Goal: Task Accomplishment & Management: Use online tool/utility

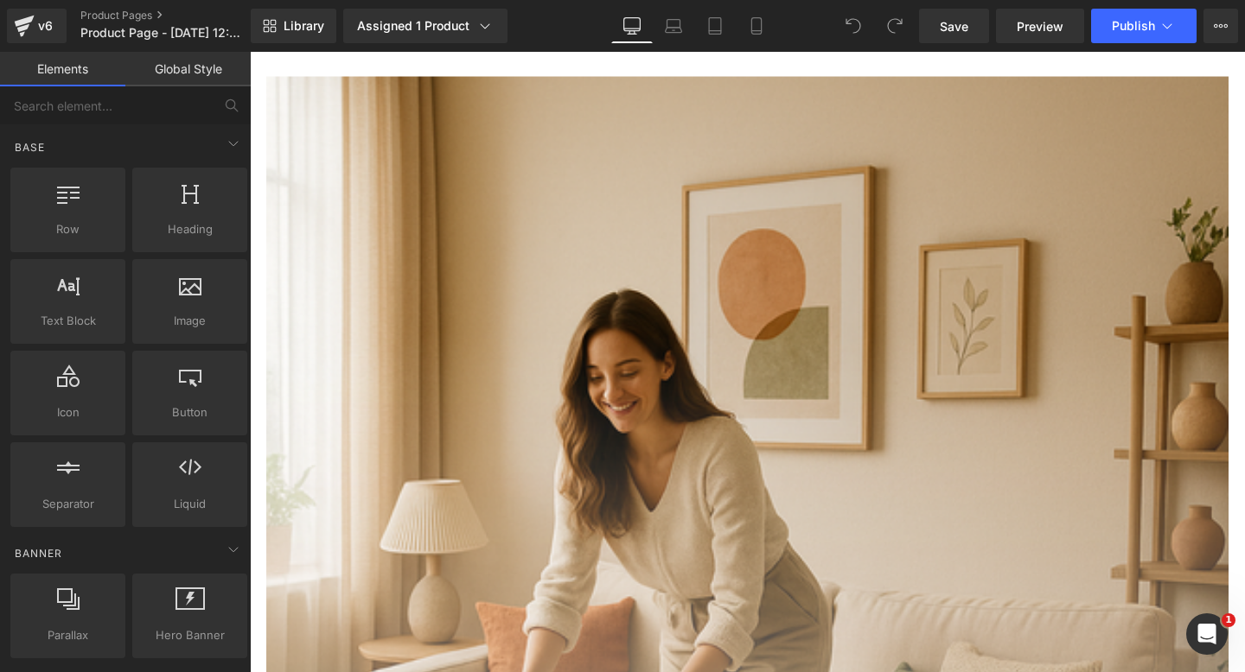
click at [752, 41] on link "Mobile" at bounding box center [756, 26] width 41 height 35
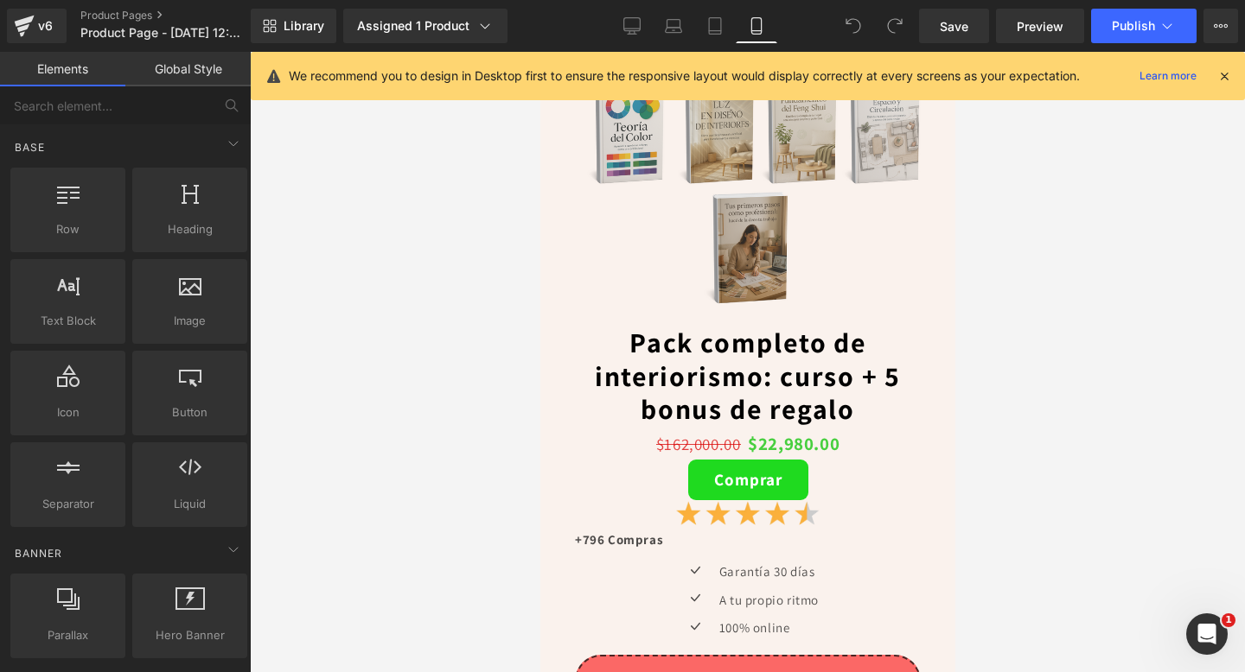
scroll to position [6263, 0]
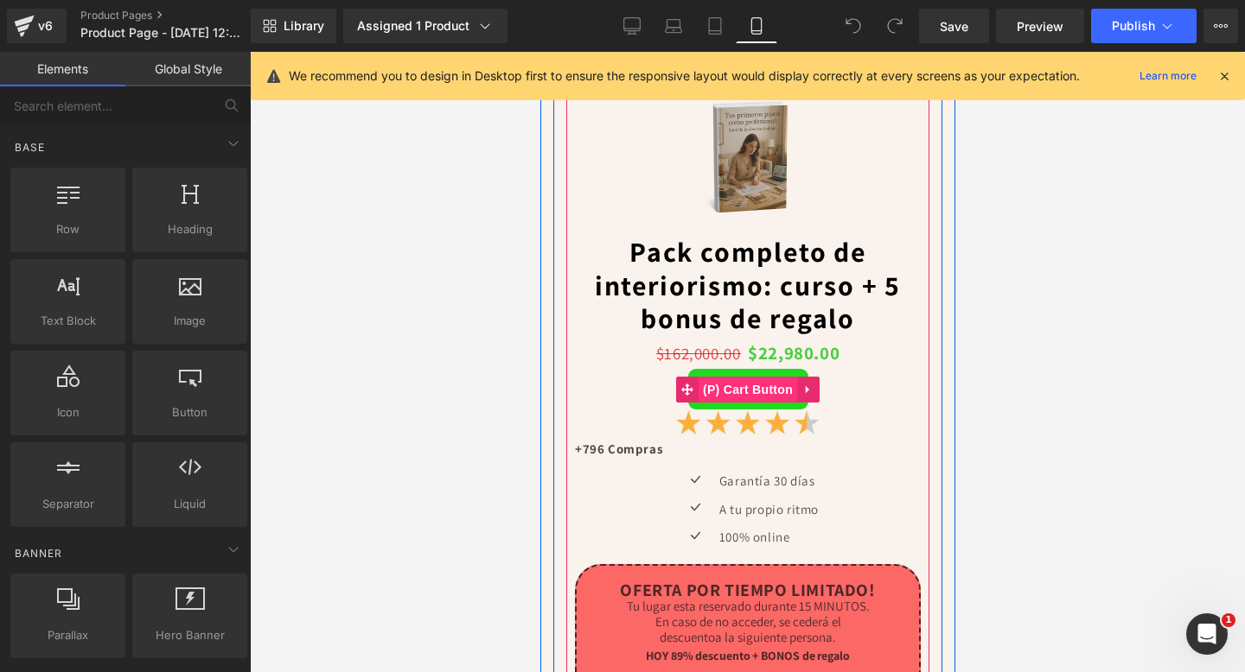
click at [733, 392] on span "(P) Cart Button" at bounding box center [747, 390] width 99 height 26
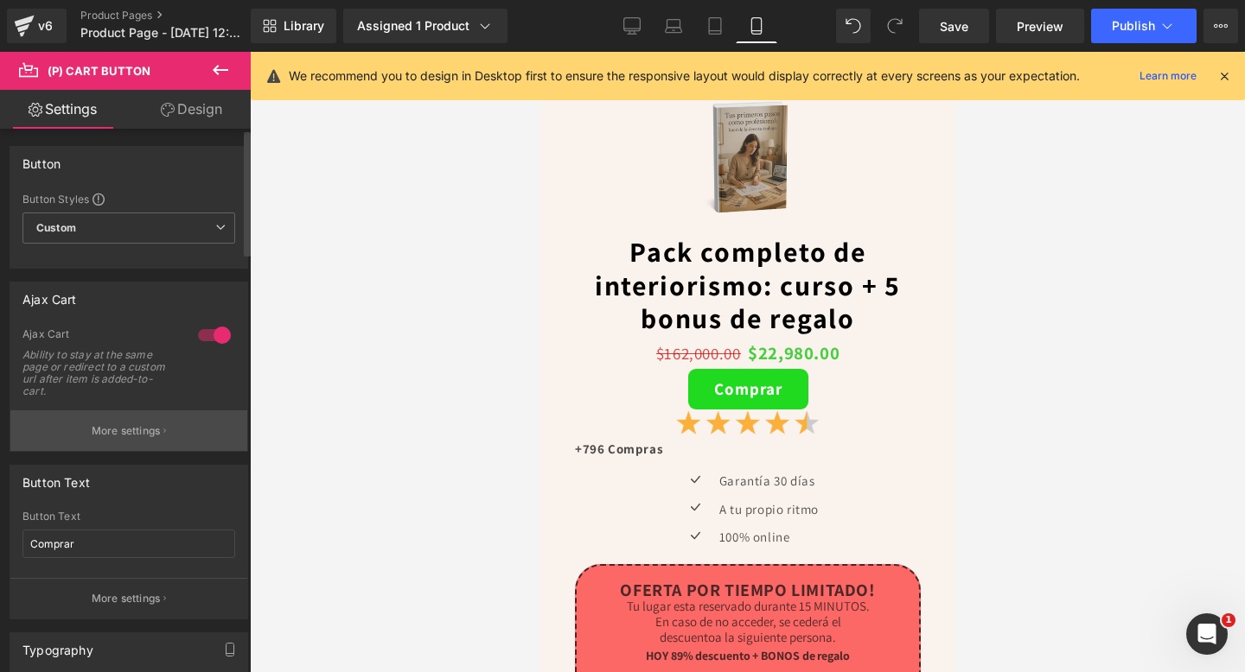
click at [124, 438] on p "More settings" at bounding box center [126, 432] width 69 height 16
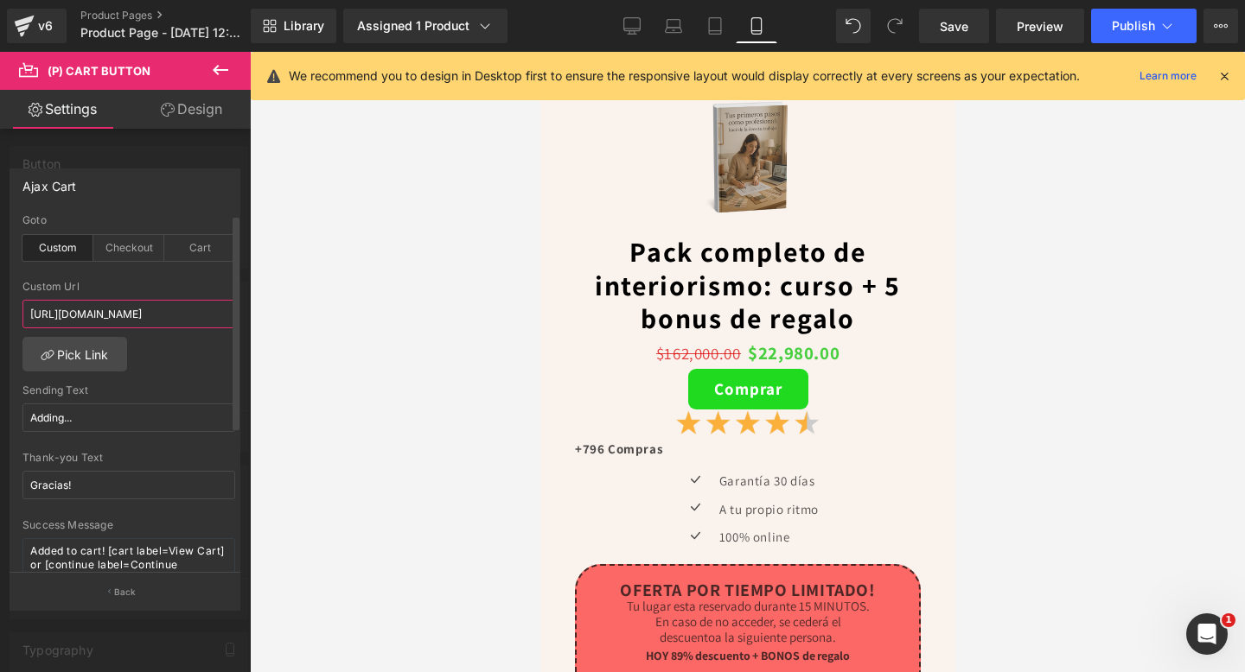
click at [177, 311] on input "[URL][DOMAIN_NAME]" at bounding box center [128, 314] width 213 height 29
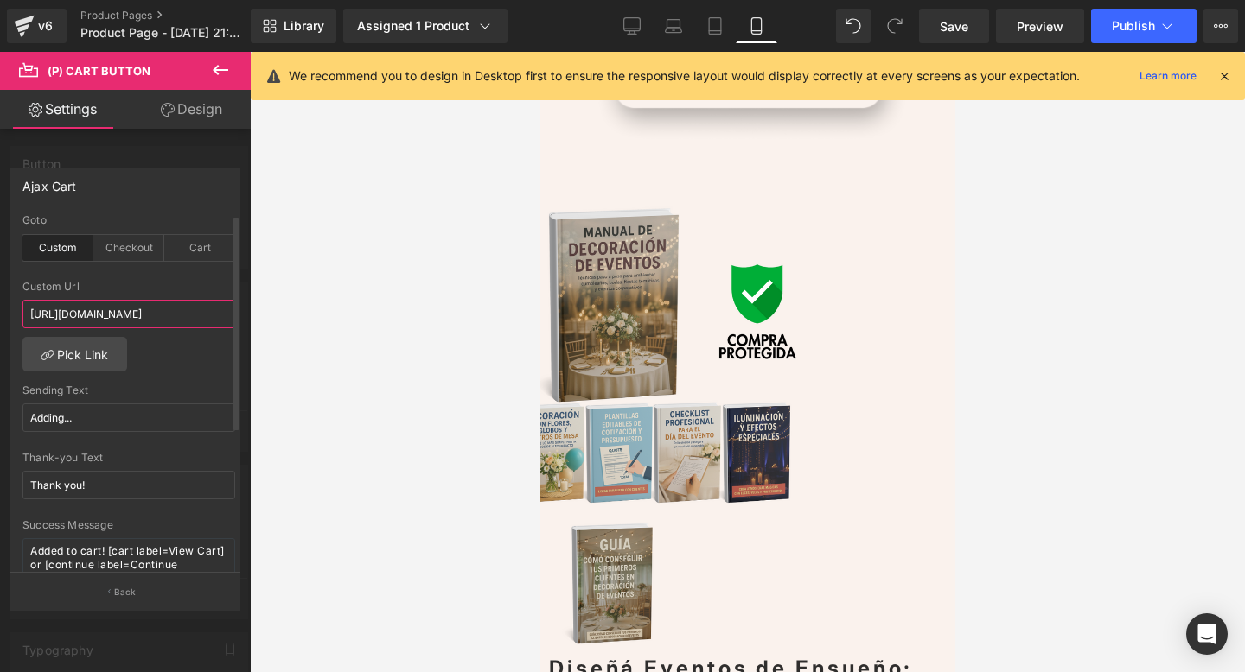
click at [141, 313] on input "[URL][DOMAIN_NAME]" at bounding box center [128, 314] width 213 height 29
click at [217, 69] on icon at bounding box center [221, 70] width 16 height 10
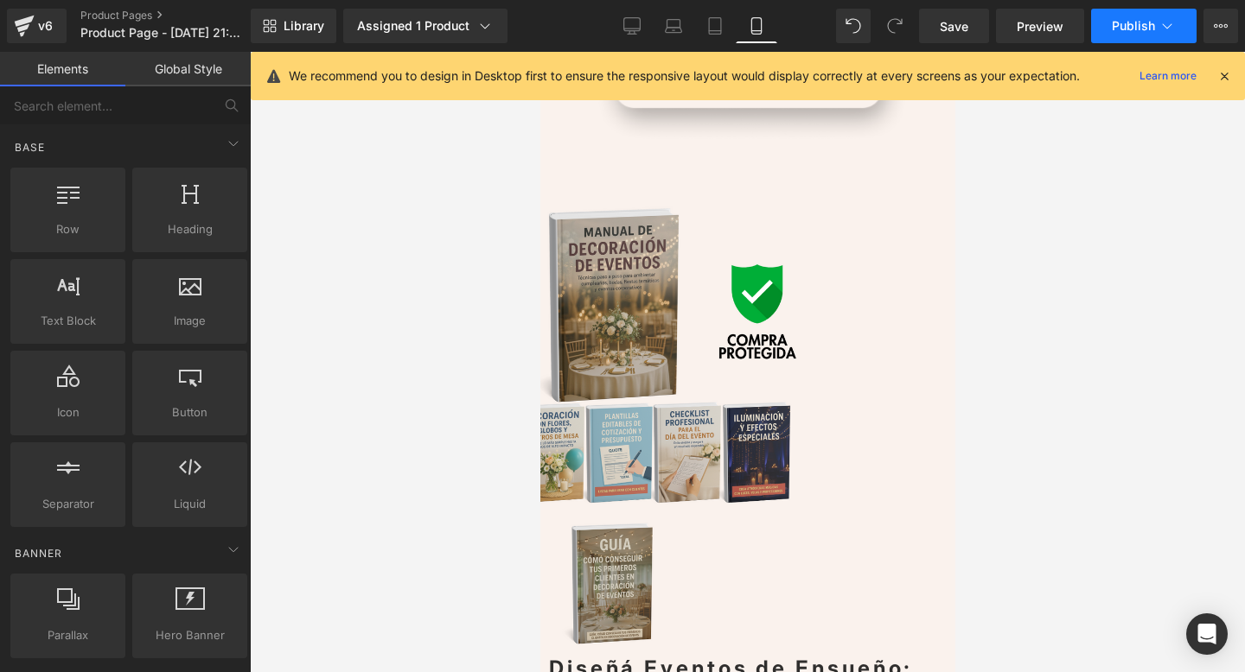
click at [1131, 19] on span "Publish" at bounding box center [1133, 26] width 43 height 14
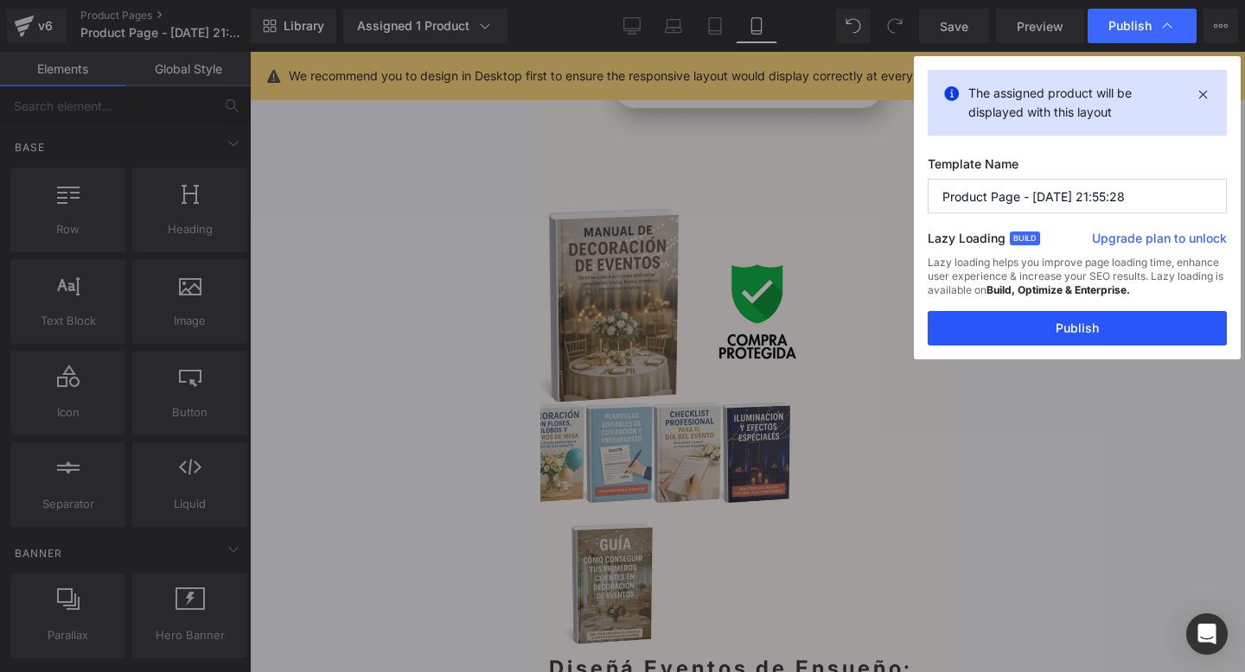
click at [1035, 337] on button "Publish" at bounding box center [1076, 328] width 299 height 35
